Goal: Find contact information: Find contact information

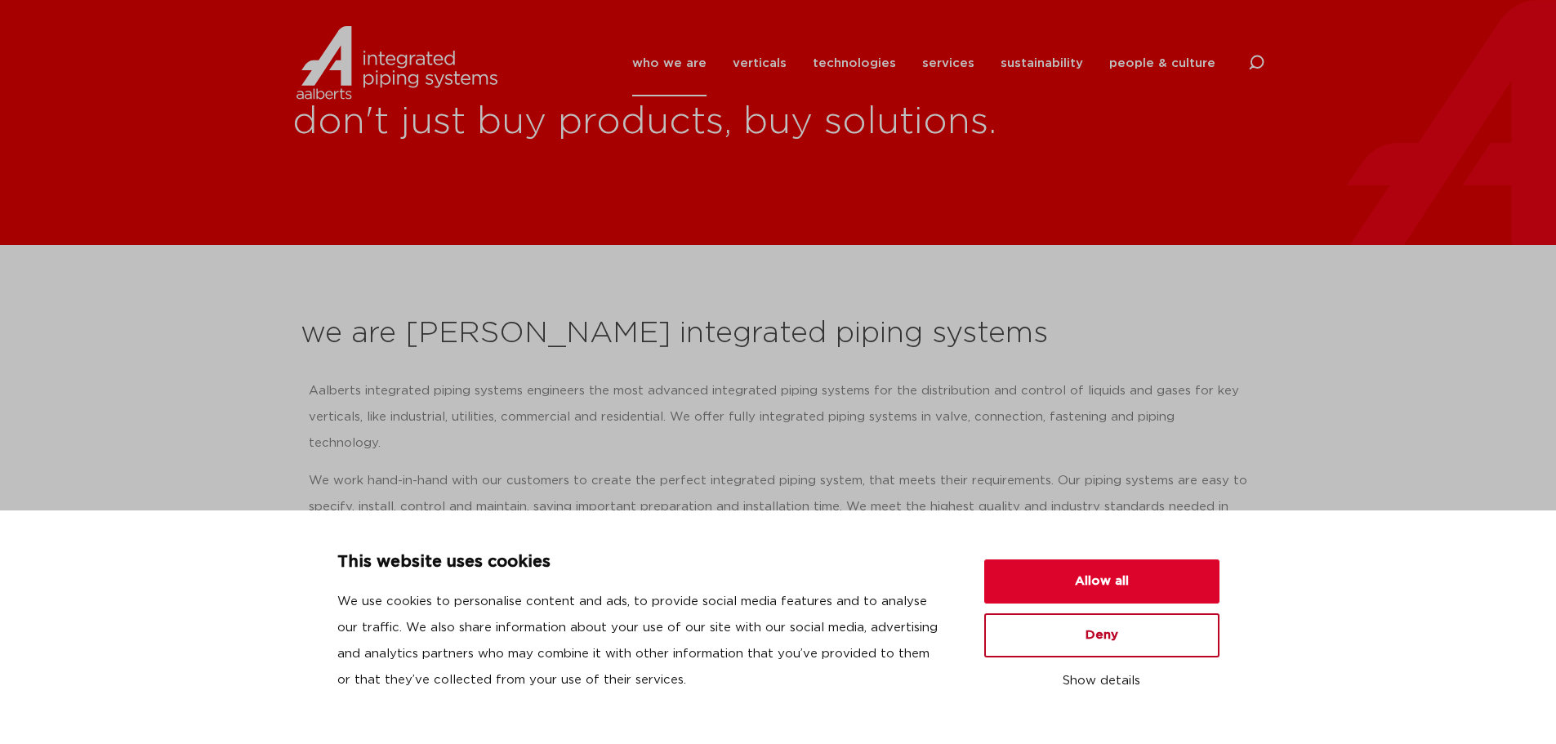
click at [1034, 640] on button "Deny" at bounding box center [1101, 635] width 235 height 44
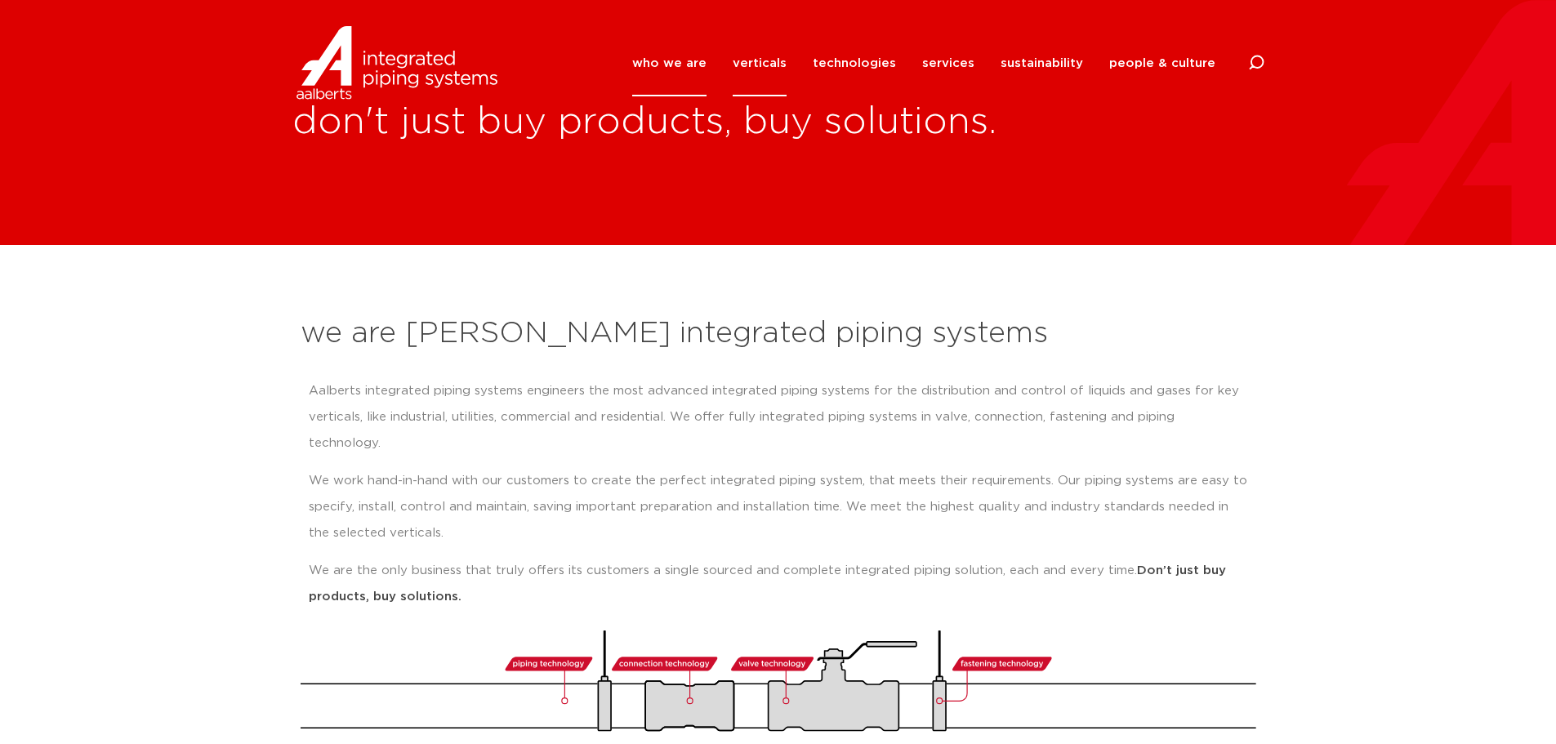
click at [771, 68] on link "verticals" at bounding box center [760, 63] width 54 height 66
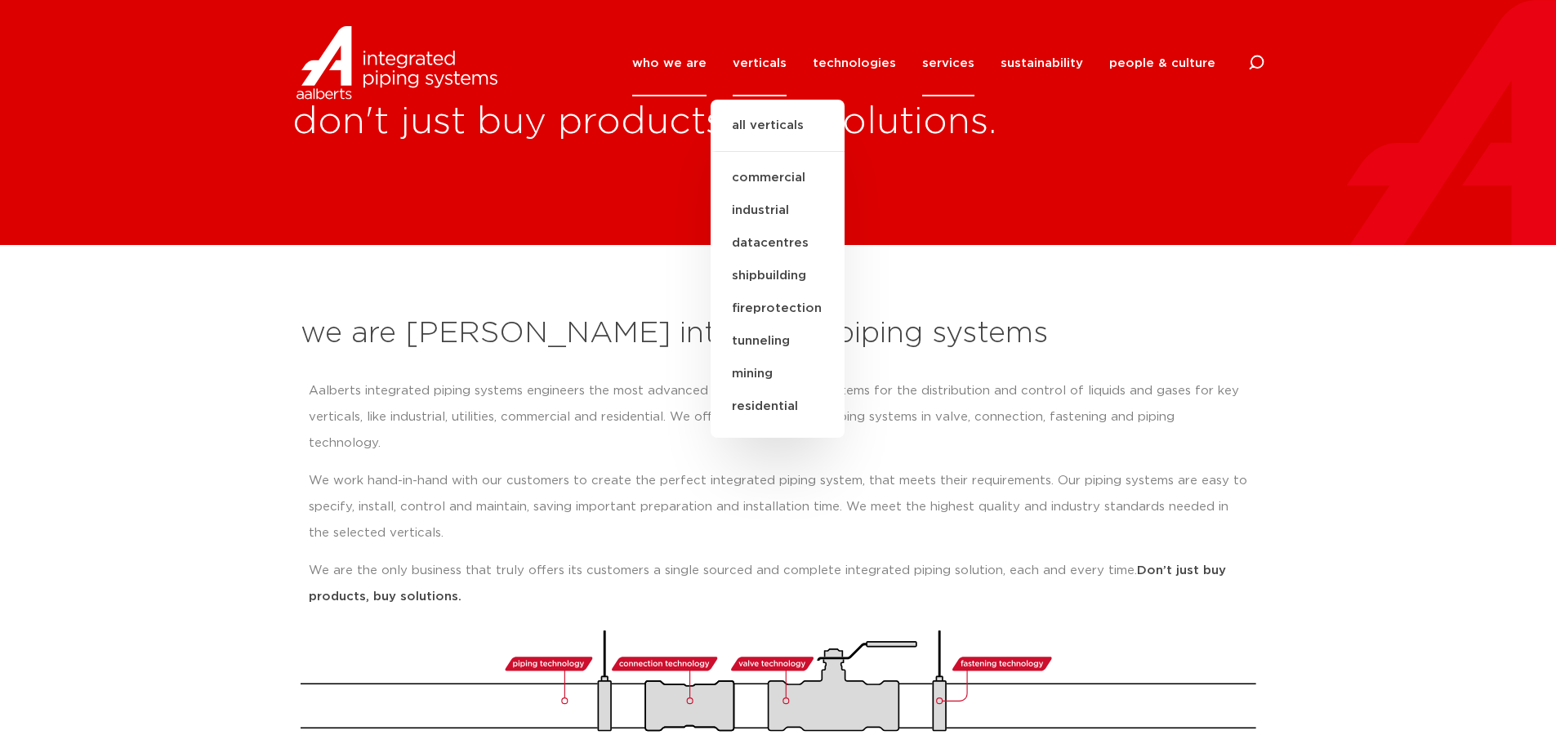
click at [956, 65] on link "services" at bounding box center [948, 63] width 52 height 66
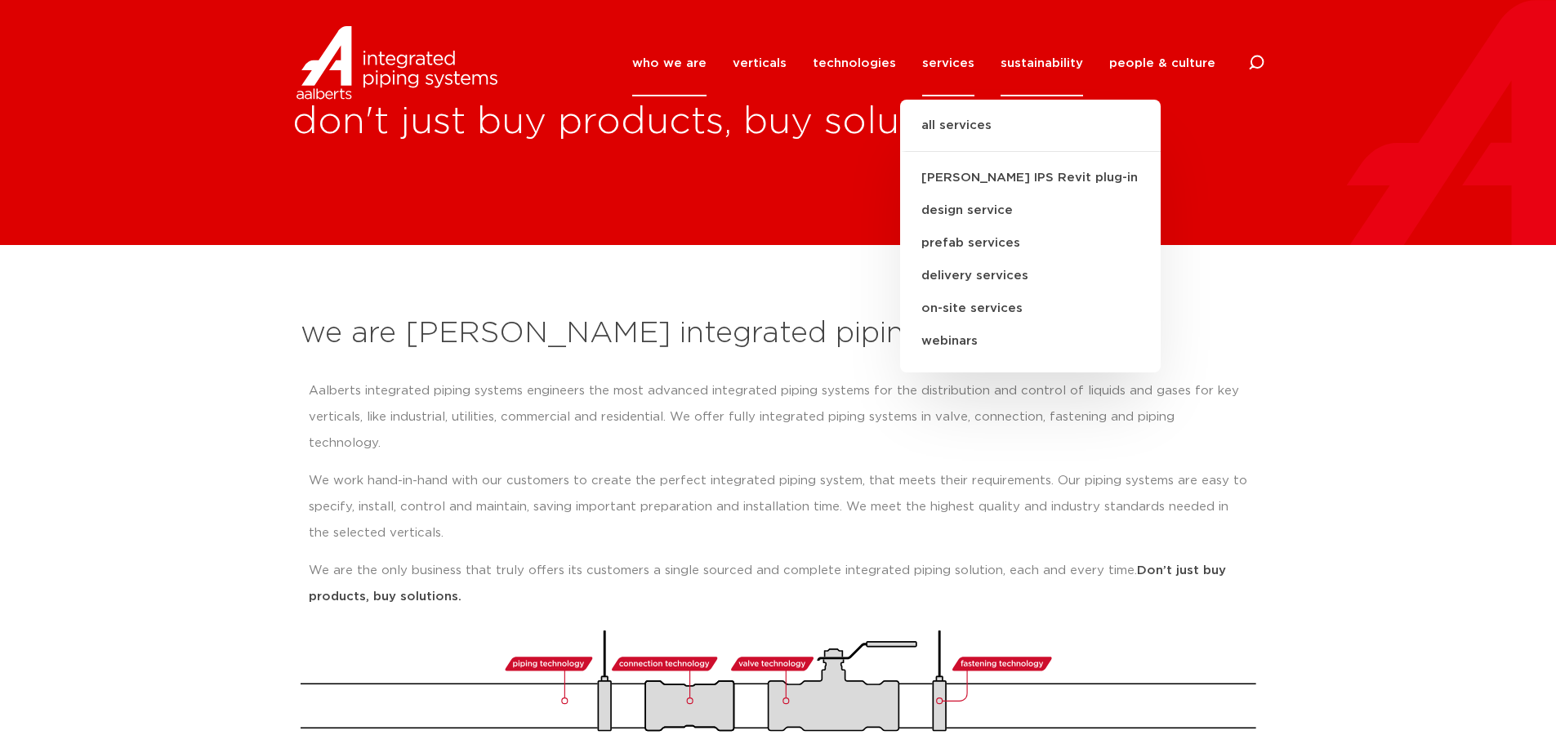
click at [1046, 61] on link "sustainability" at bounding box center [1042, 63] width 83 height 66
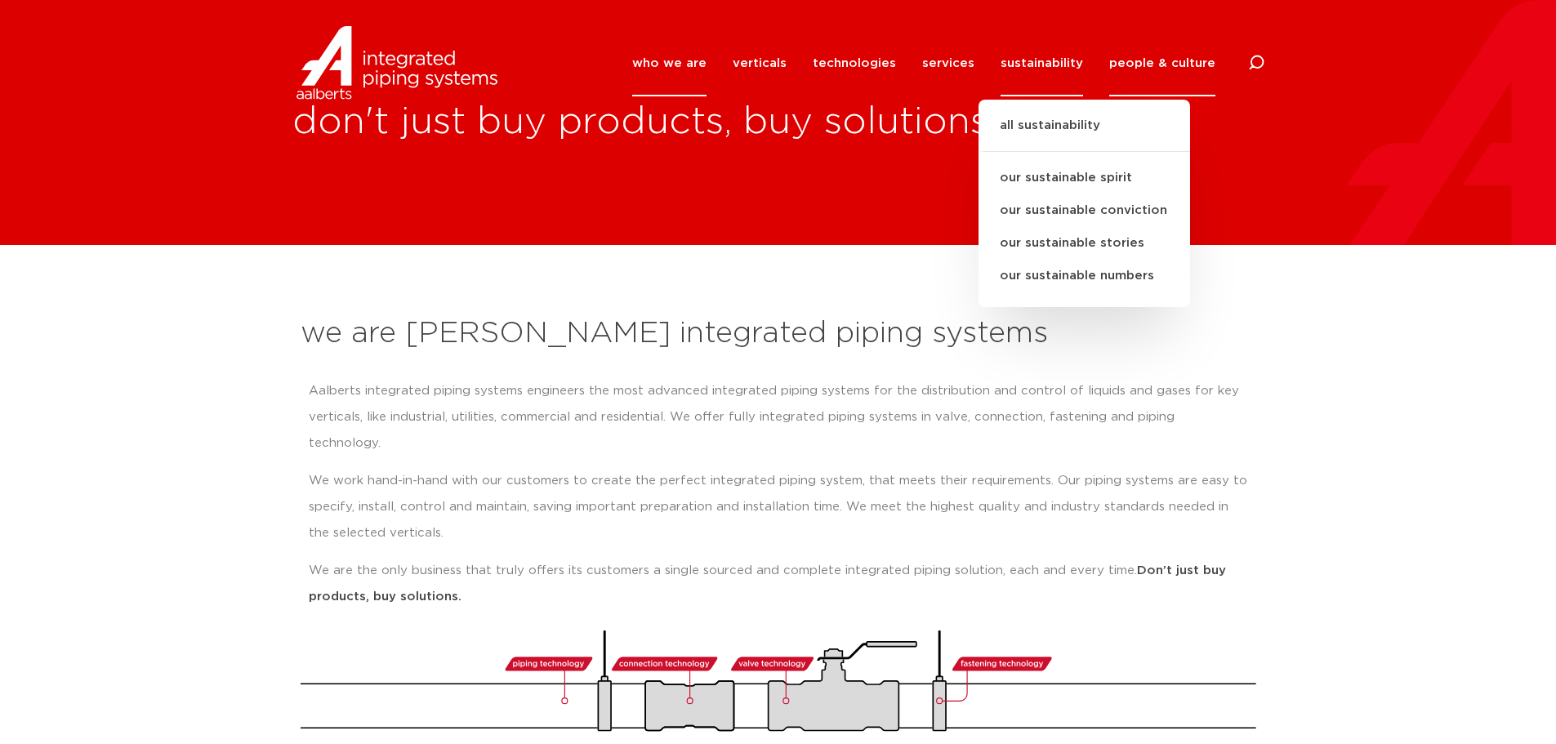
click at [1157, 55] on link "people & culture" at bounding box center [1162, 63] width 106 height 66
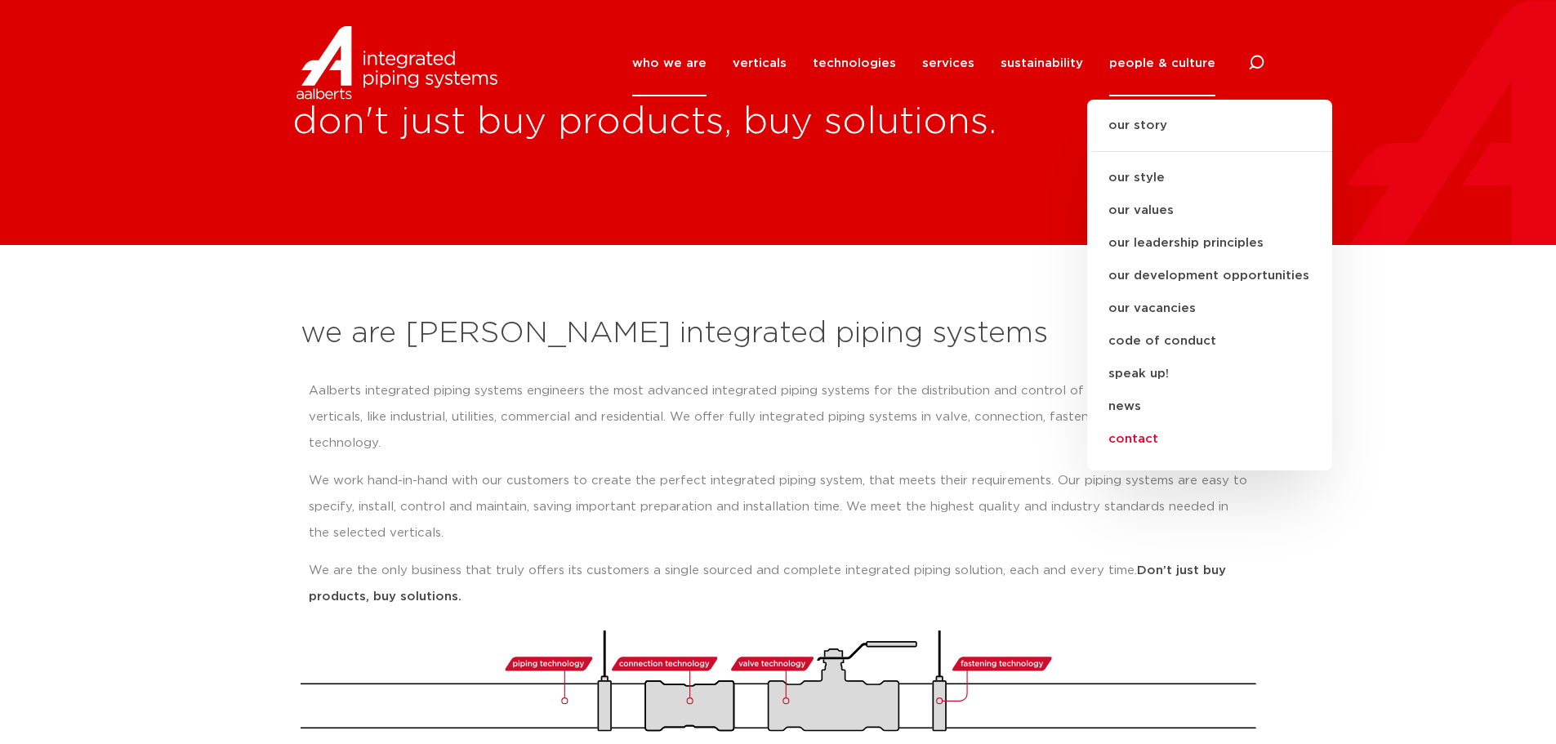
click at [1146, 440] on link "contact" at bounding box center [1209, 439] width 245 height 33
